Goal: Task Accomplishment & Management: Manage account settings

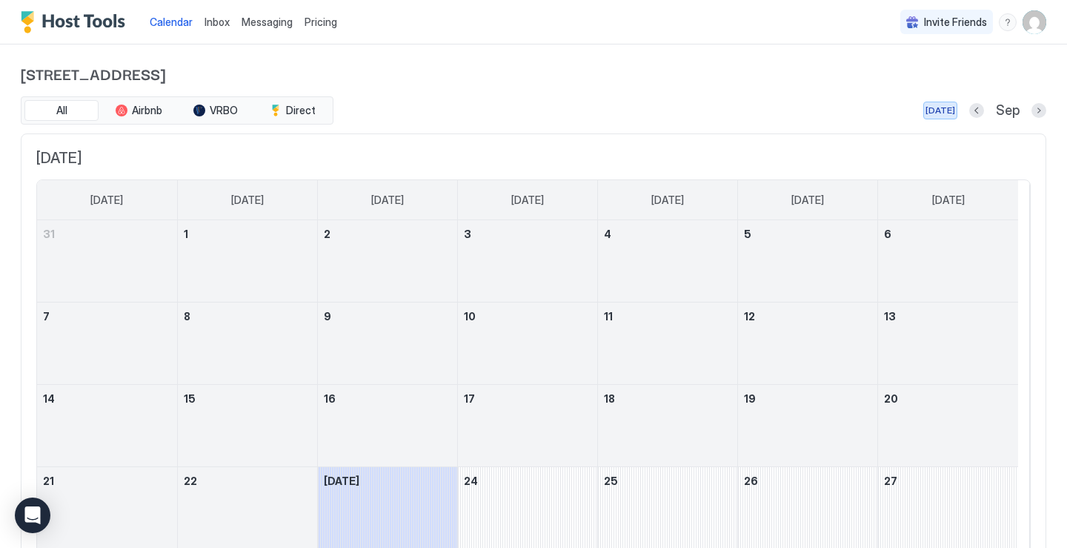
click at [942, 112] on div "[DATE]" at bounding box center [940, 110] width 30 height 13
click at [996, 114] on span "Sep" at bounding box center [1008, 110] width 24 height 17
click at [1031, 116] on button "Next month" at bounding box center [1038, 110] width 15 height 15
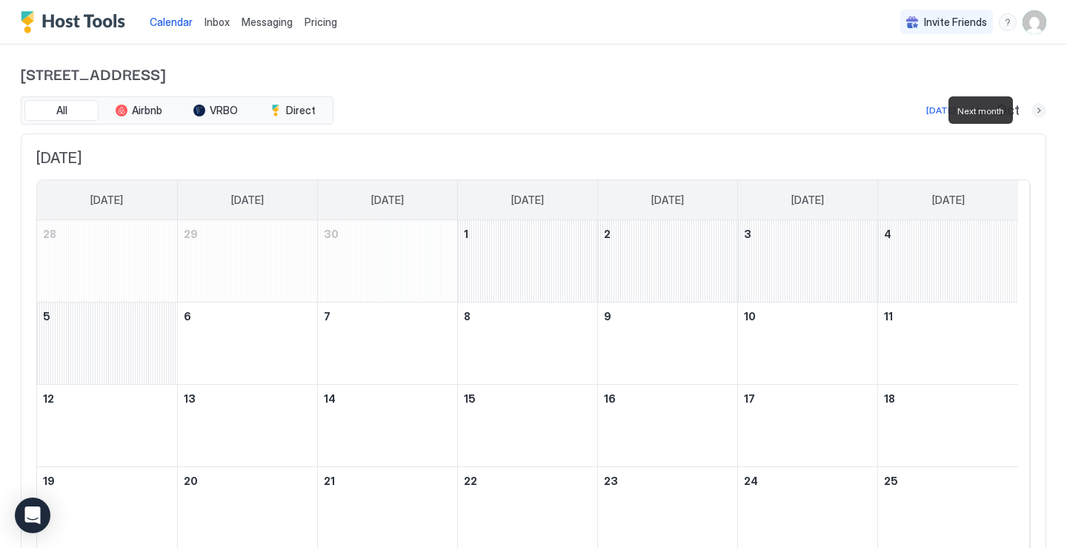
click at [1031, 116] on button "Next month" at bounding box center [1038, 110] width 15 height 15
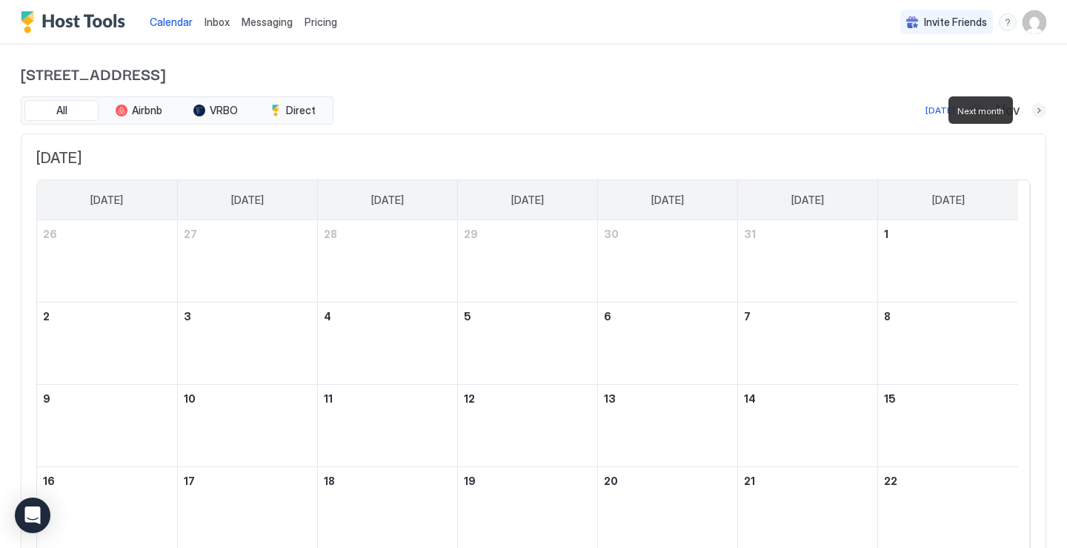
click at [1031, 116] on button "Next month" at bounding box center [1038, 110] width 15 height 15
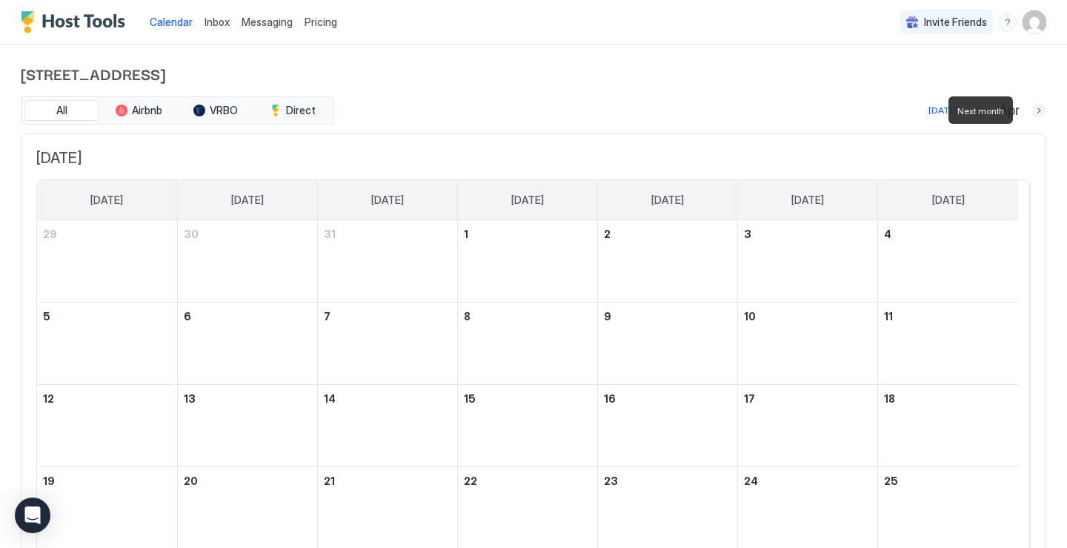
click at [1031, 116] on button "Next month" at bounding box center [1038, 110] width 15 height 15
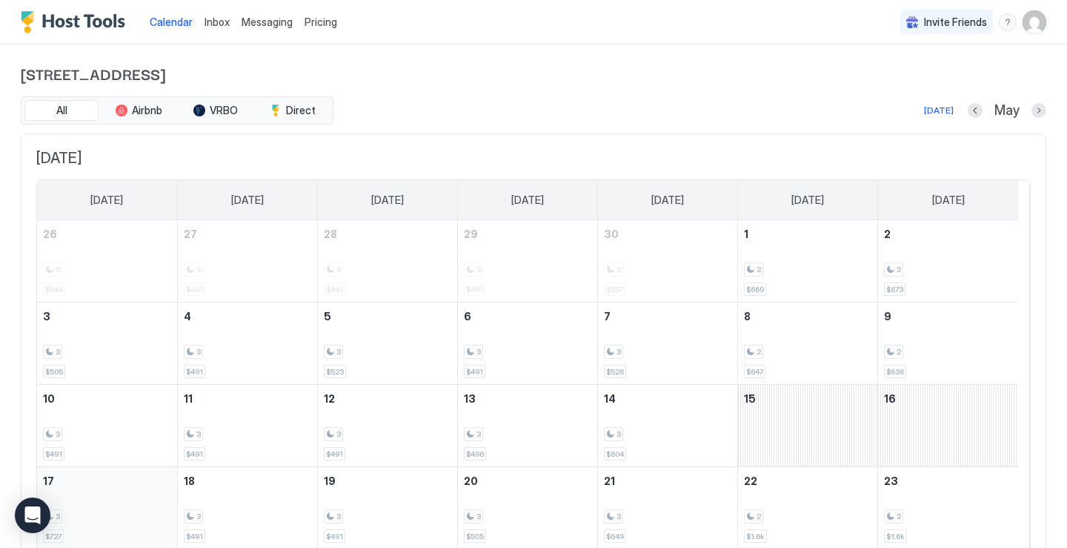
click at [149, 510] on div "3" at bounding box center [107, 516] width 128 height 14
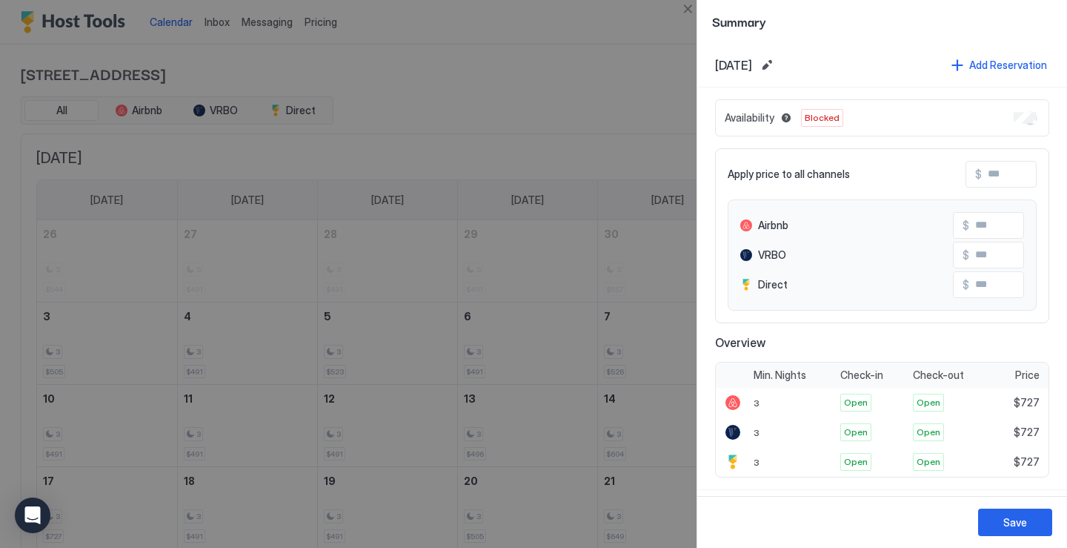
click at [1014, 507] on div "Save" at bounding box center [882, 522] width 370 height 52
click at [1008, 526] on div "Save" at bounding box center [1015, 522] width 24 height 16
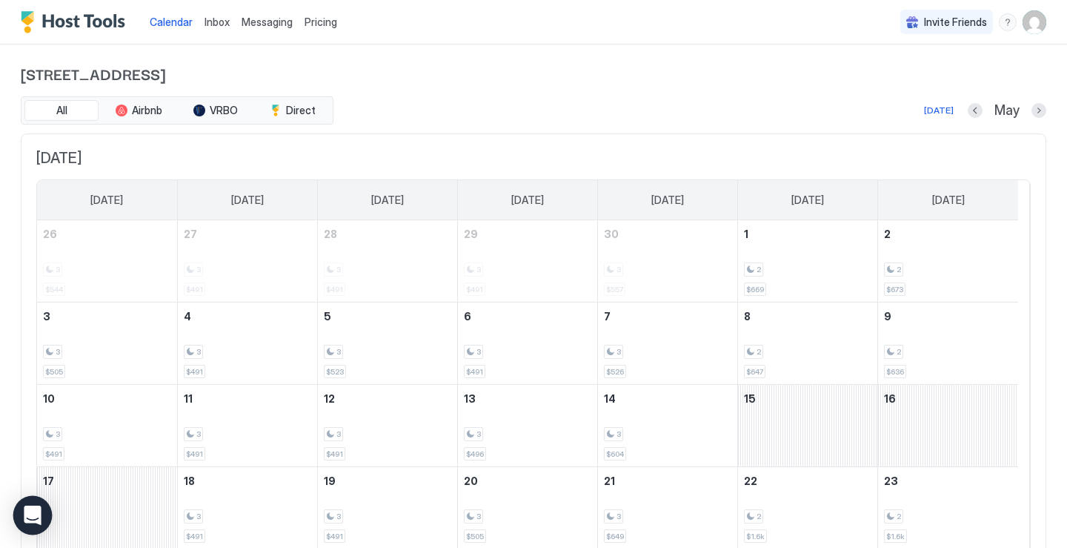
click at [24, 524] on icon "Open Intercom Messenger" at bounding box center [32, 514] width 19 height 19
click at [1028, 24] on img "User profile" at bounding box center [1034, 22] width 24 height 24
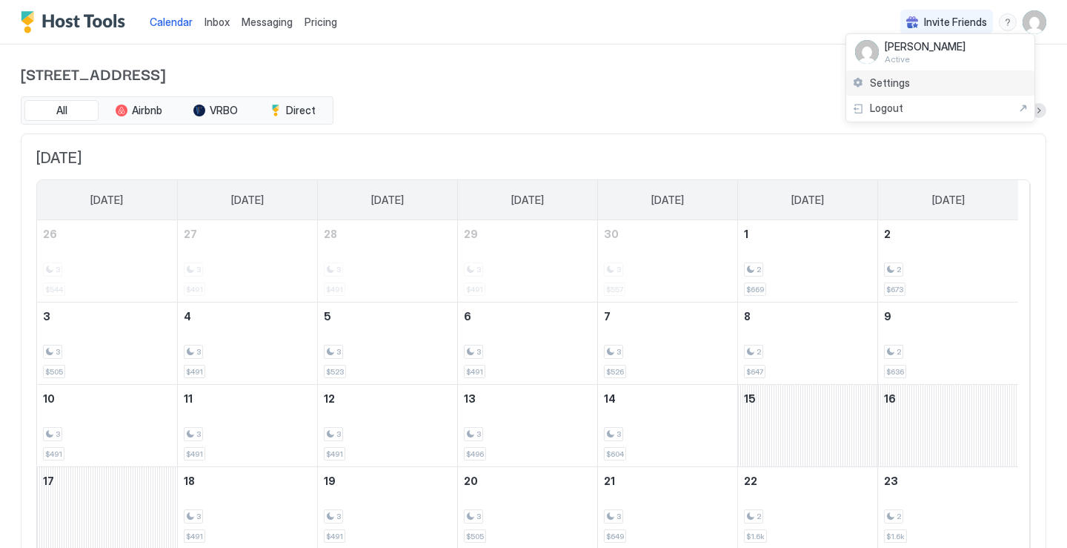
click at [881, 87] on span "Settings" at bounding box center [890, 82] width 40 height 13
